Goal: Task Accomplishment & Management: Understand process/instructions

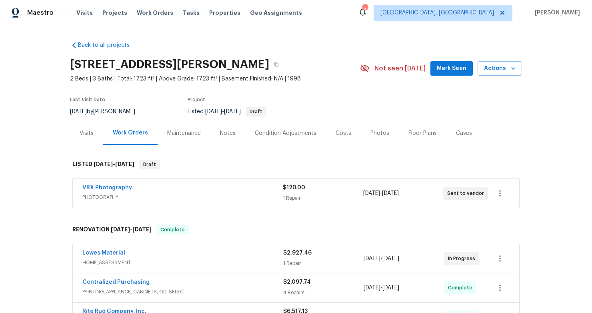
click at [89, 131] on div "Visits" at bounding box center [87, 133] width 14 height 8
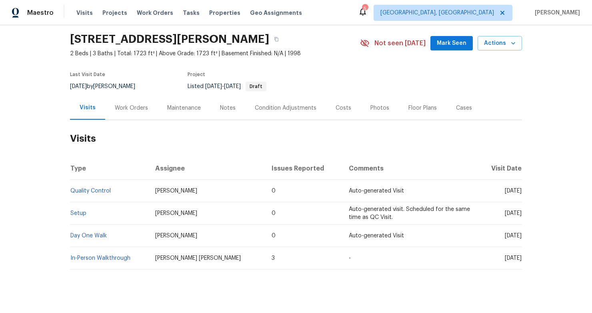
scroll to position [40, 0]
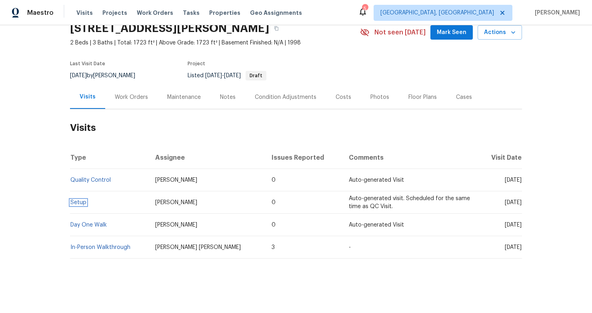
click at [82, 200] on link "Setup" at bounding box center [78, 203] width 16 height 6
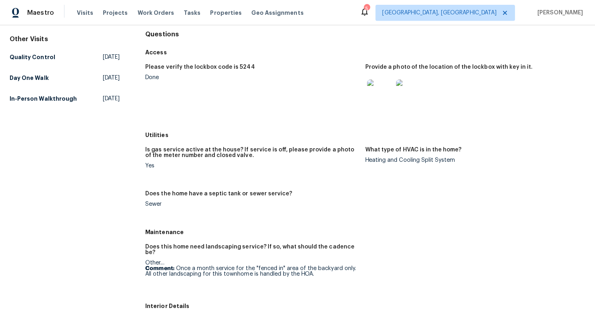
scroll to position [80, 0]
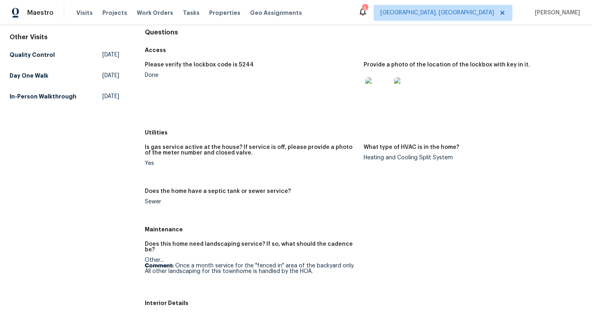
click at [381, 88] on img at bounding box center [378, 90] width 26 height 26
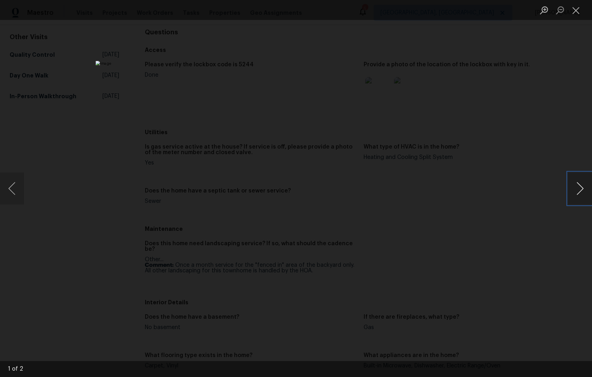
click at [584, 188] on button "Next image" at bounding box center [580, 189] width 24 height 32
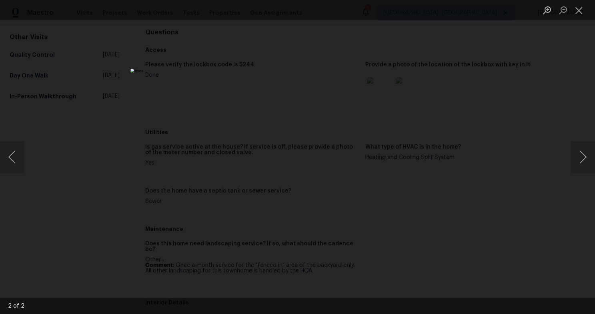
drag, startPoint x: 483, startPoint y: 116, endPoint x: 466, endPoint y: 124, distance: 18.8
click at [482, 116] on div "Lightbox" at bounding box center [297, 157] width 595 height 314
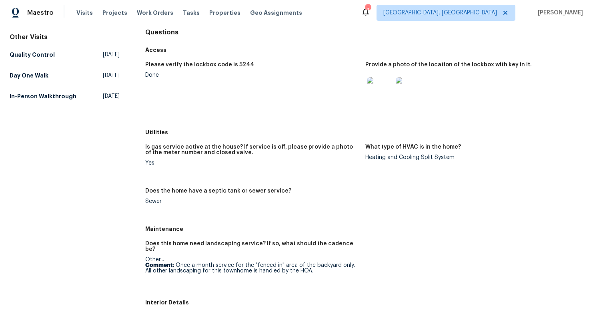
click at [379, 89] on img at bounding box center [380, 90] width 26 height 26
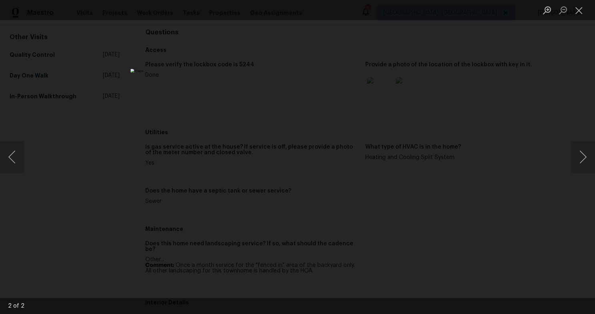
click at [570, 158] on div "Lightbox" at bounding box center [297, 157] width 595 height 314
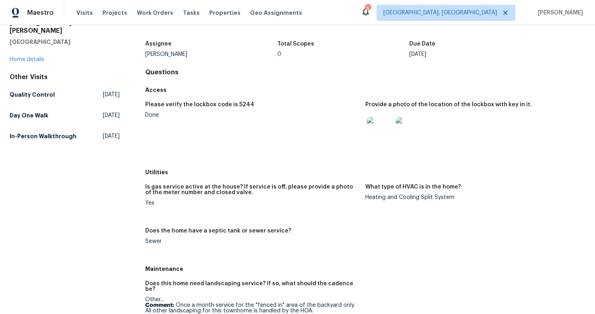
scroll to position [0, 0]
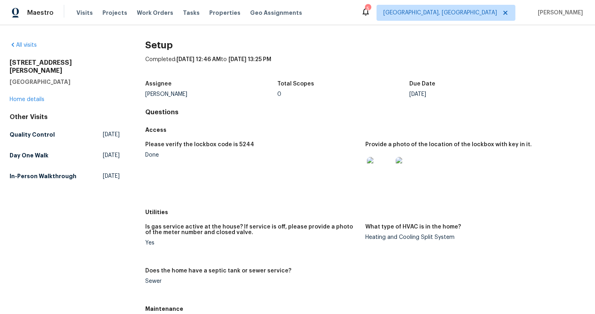
click at [240, 144] on h5 "Please verify the lockbox code is 5244" at bounding box center [199, 145] width 109 height 6
click at [385, 170] on img at bounding box center [380, 170] width 26 height 26
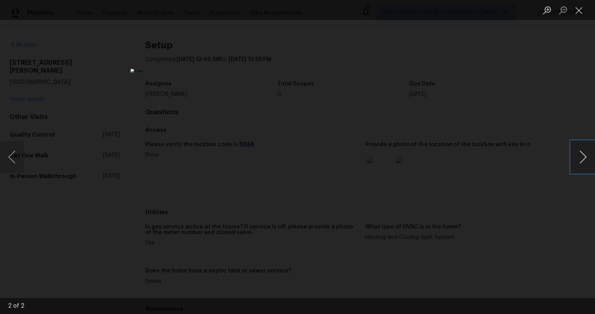
click at [579, 166] on button "Next image" at bounding box center [583, 157] width 24 height 32
click at [577, 168] on button "Next image" at bounding box center [583, 157] width 24 height 32
click at [574, 37] on div "Lightbox" at bounding box center [297, 157] width 595 height 314
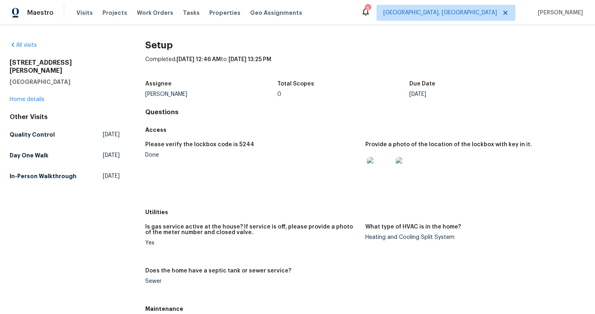
click at [236, 144] on h5 "Please verify the lockbox code is 5244" at bounding box center [199, 145] width 109 height 6
